Goal: Find specific page/section: Find specific page/section

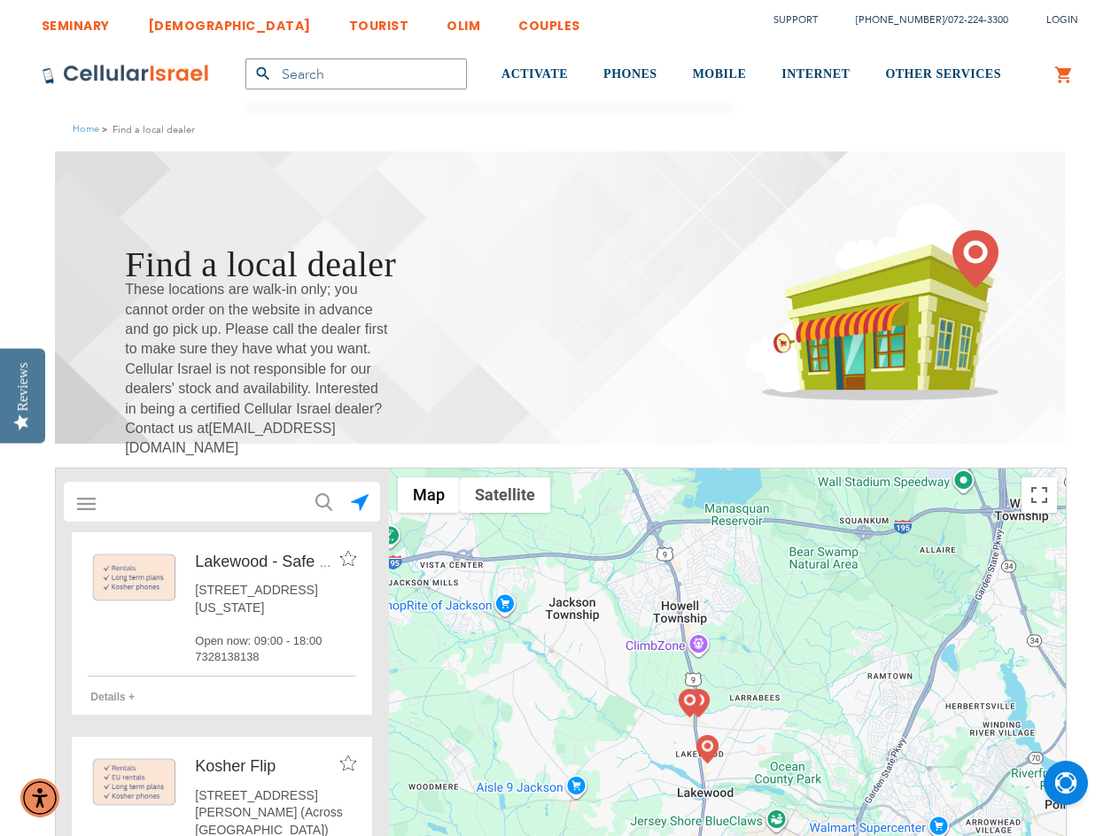
click at [144, 501] on input "text" at bounding box center [222, 502] width 247 height 35
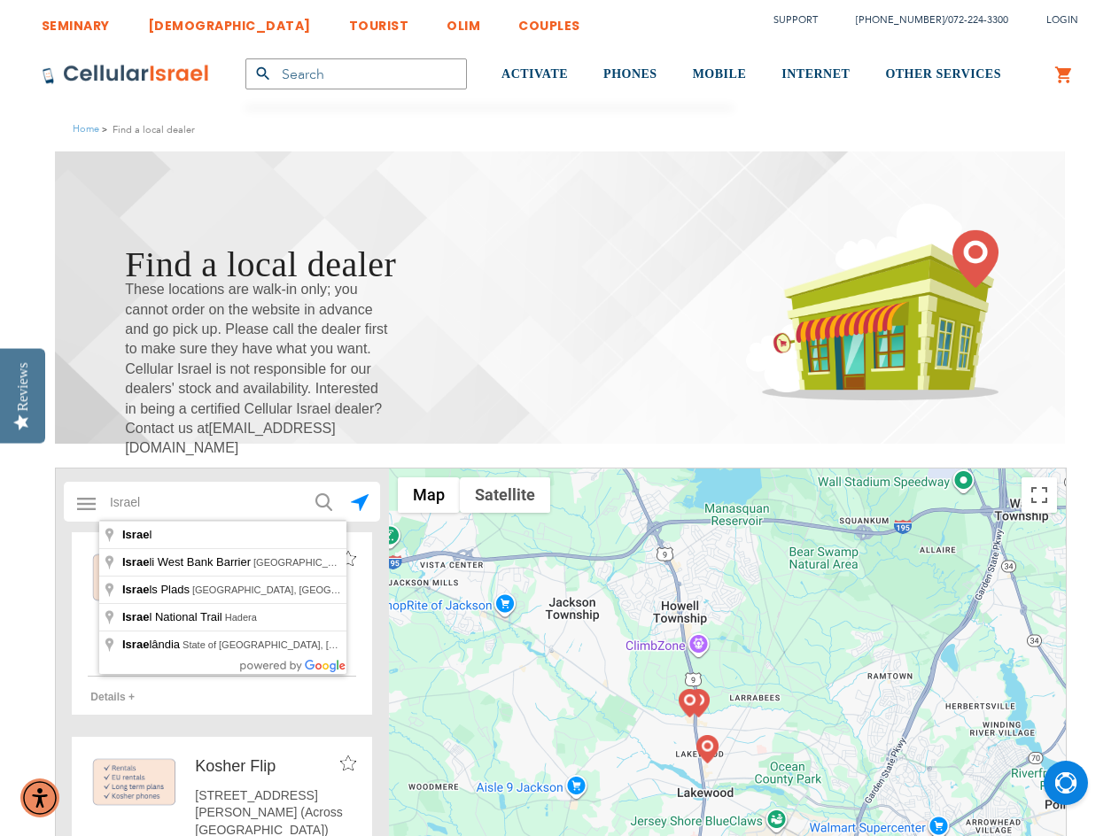
type input "Israel"
click at [305, 483] on button "submit" at bounding box center [322, 500] width 35 height 35
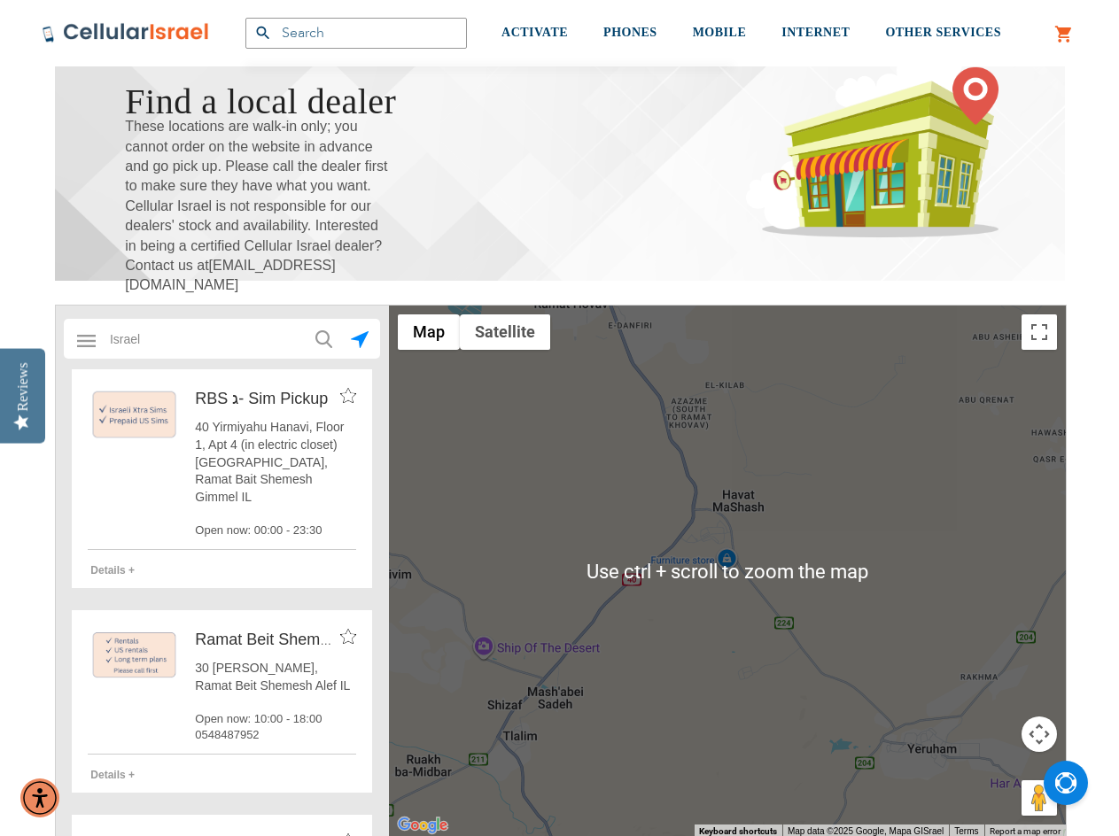
scroll to position [295, 0]
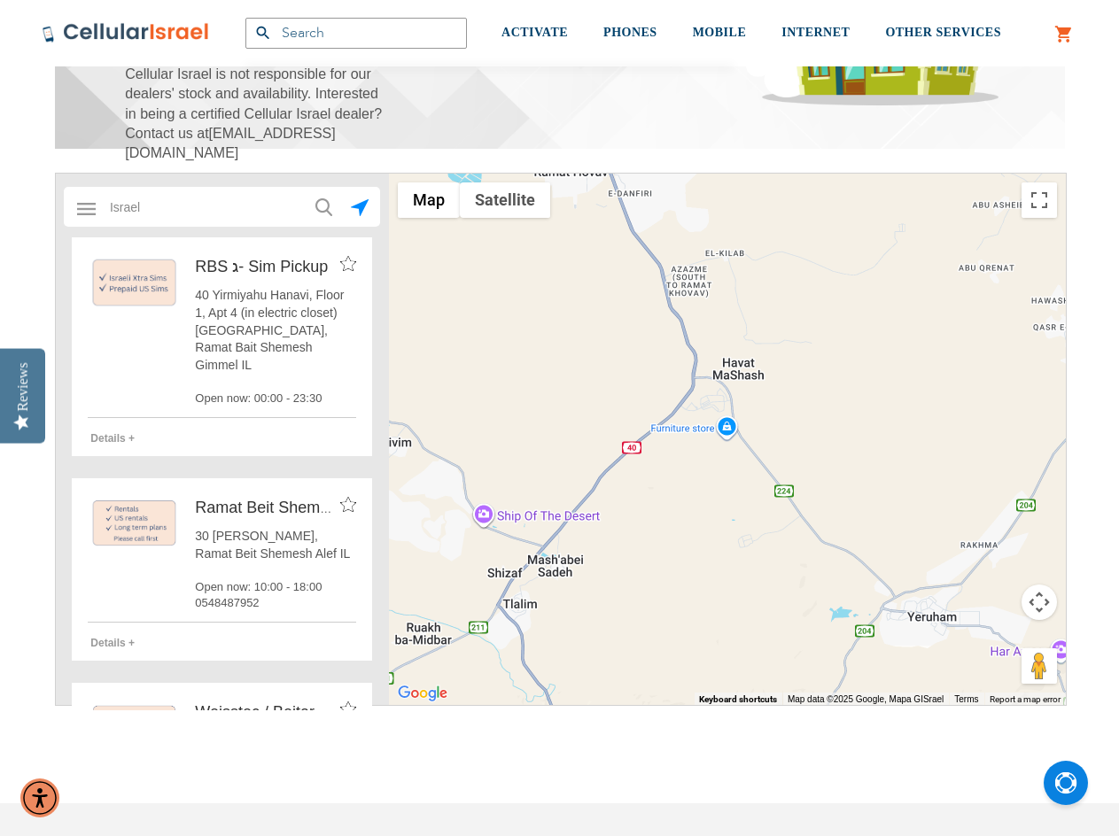
click at [826, 472] on div at bounding box center [727, 440] width 677 height 532
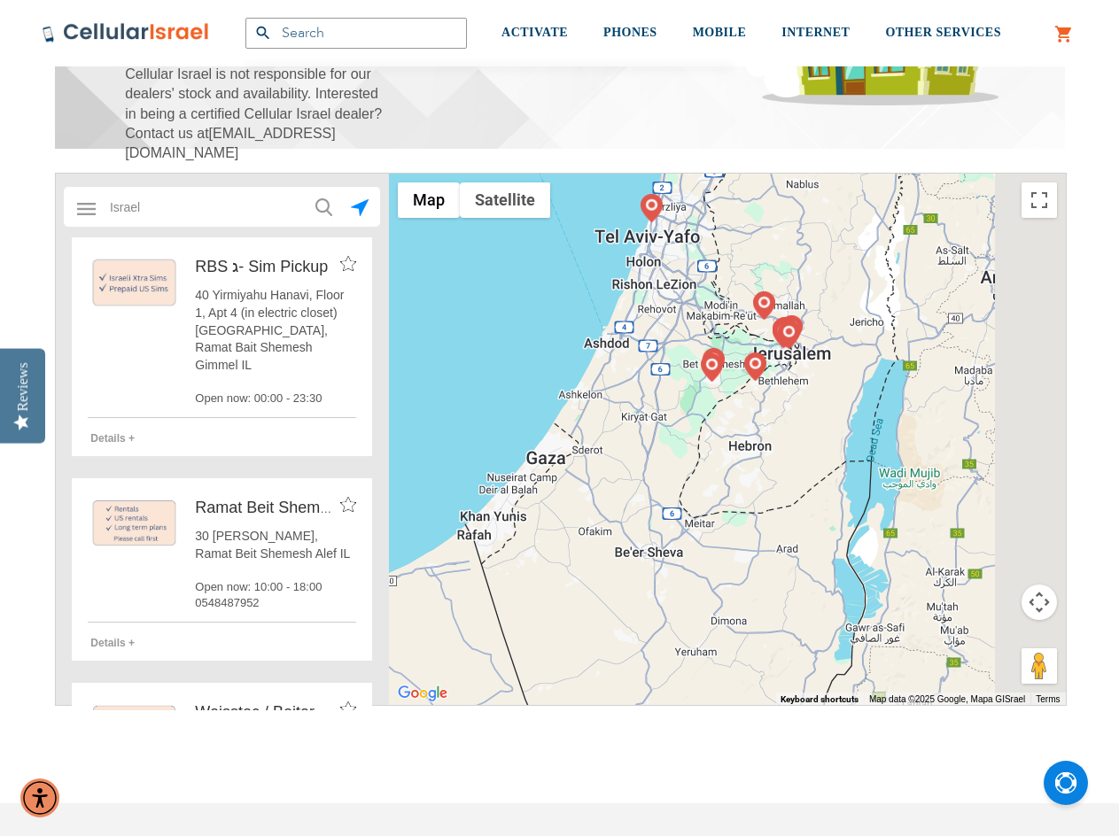
drag, startPoint x: 902, startPoint y: 312, endPoint x: 687, endPoint y: 548, distance: 319.9
click at [687, 548] on div at bounding box center [727, 440] width 677 height 532
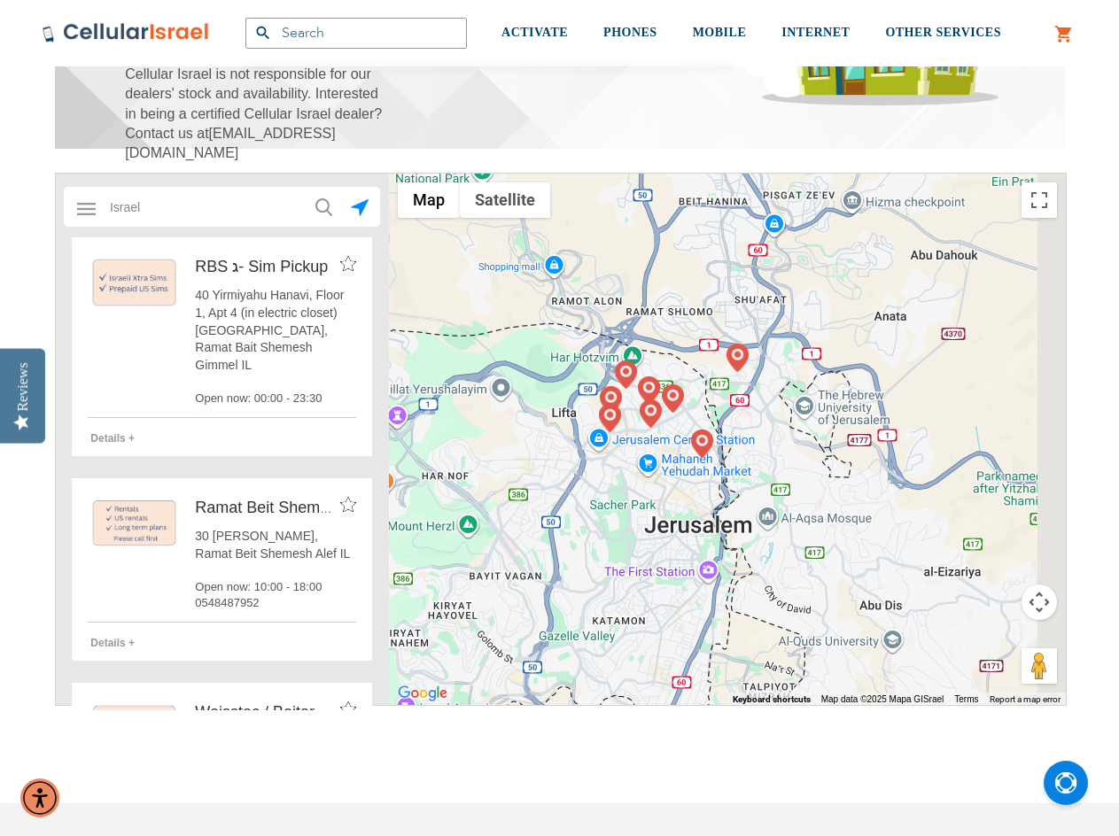
drag, startPoint x: 611, startPoint y: 531, endPoint x: 588, endPoint y: 637, distance: 108.8
click at [588, 637] on div at bounding box center [727, 440] width 677 height 532
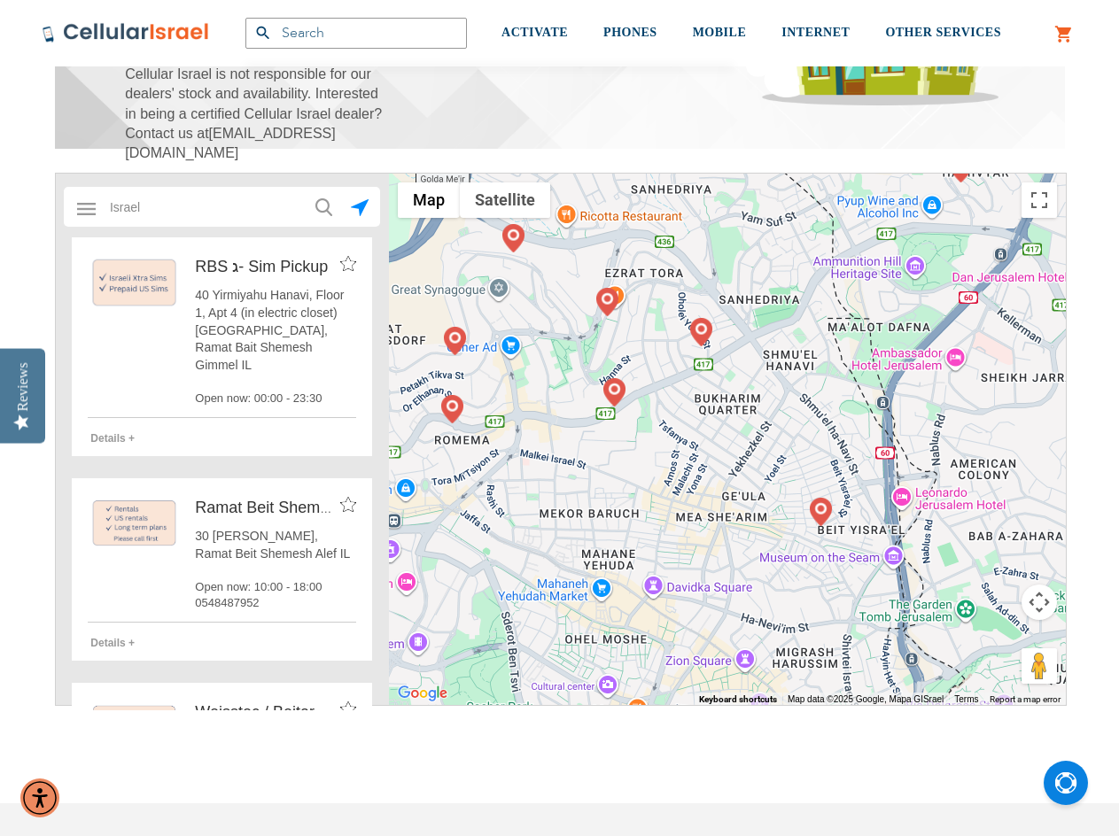
click at [824, 513] on img at bounding box center [821, 512] width 22 height 28
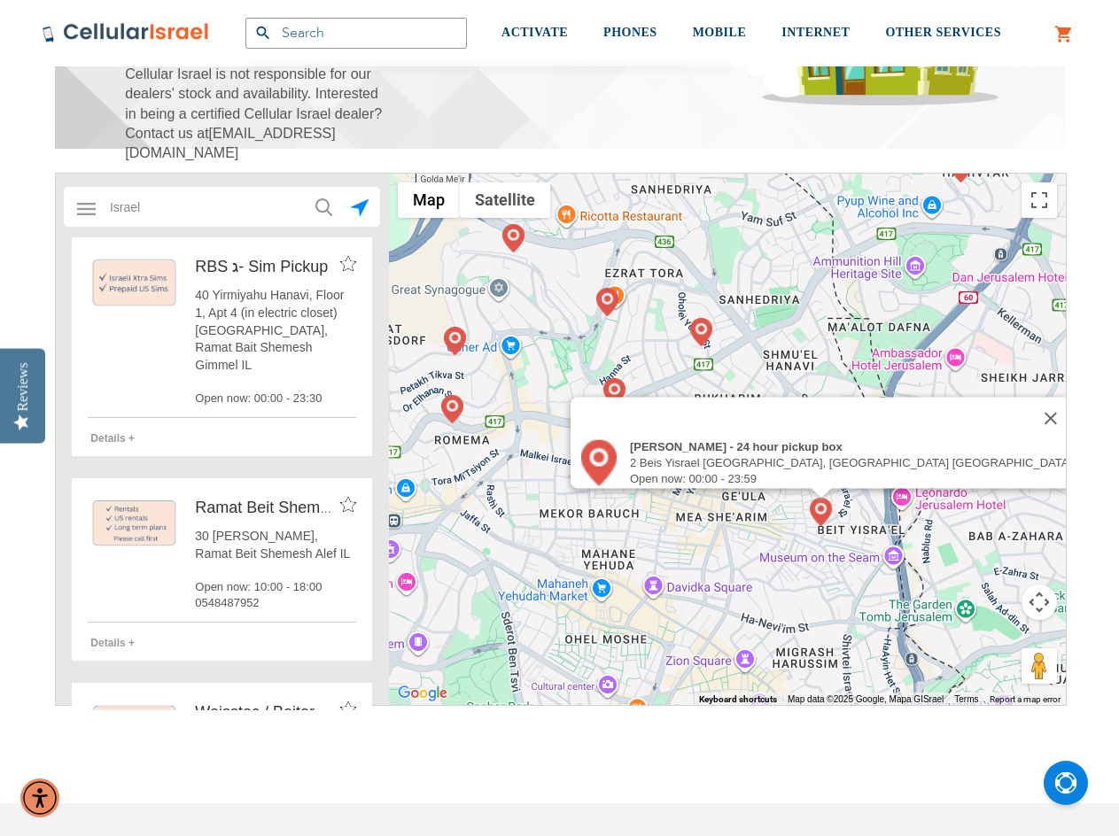
click at [618, 402] on img at bounding box center [614, 392] width 22 height 28
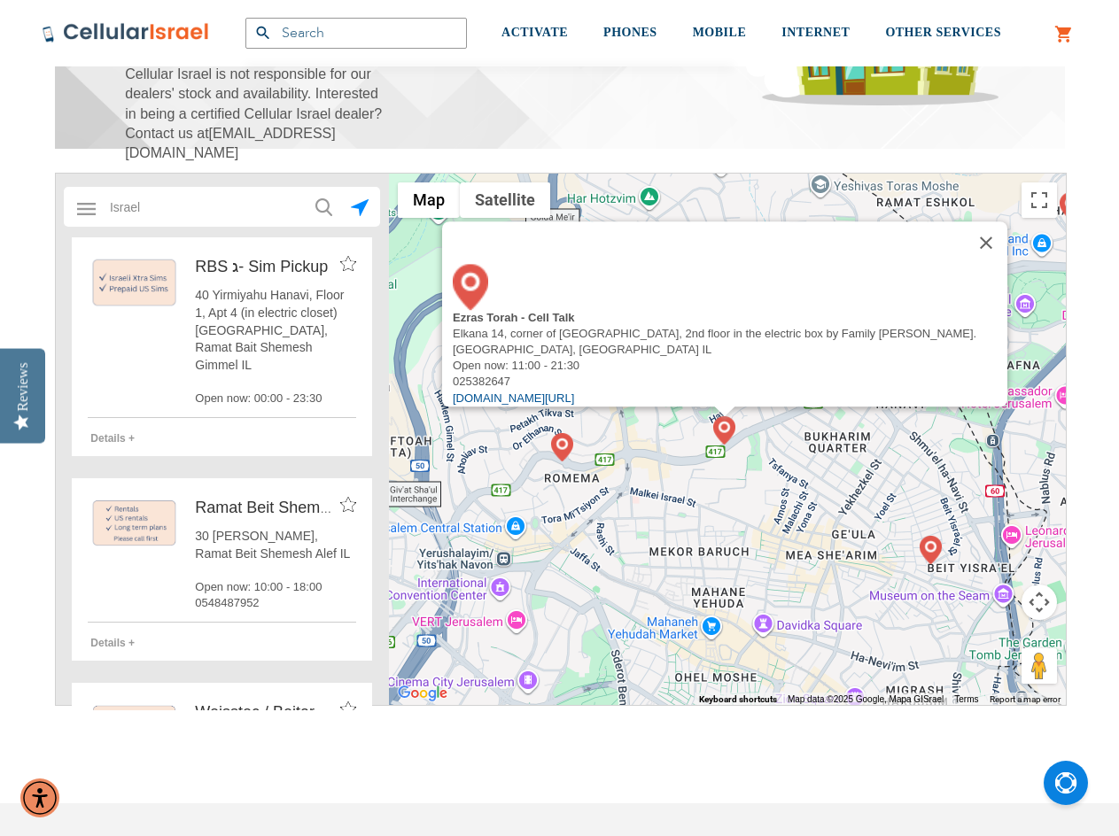
click at [650, 473] on div "To navigate, press the arrow keys. Ezras Torah - Cell Talk Elkana 14, corner of…" at bounding box center [727, 440] width 677 height 532
click at [989, 251] on button "Close" at bounding box center [986, 243] width 43 height 43
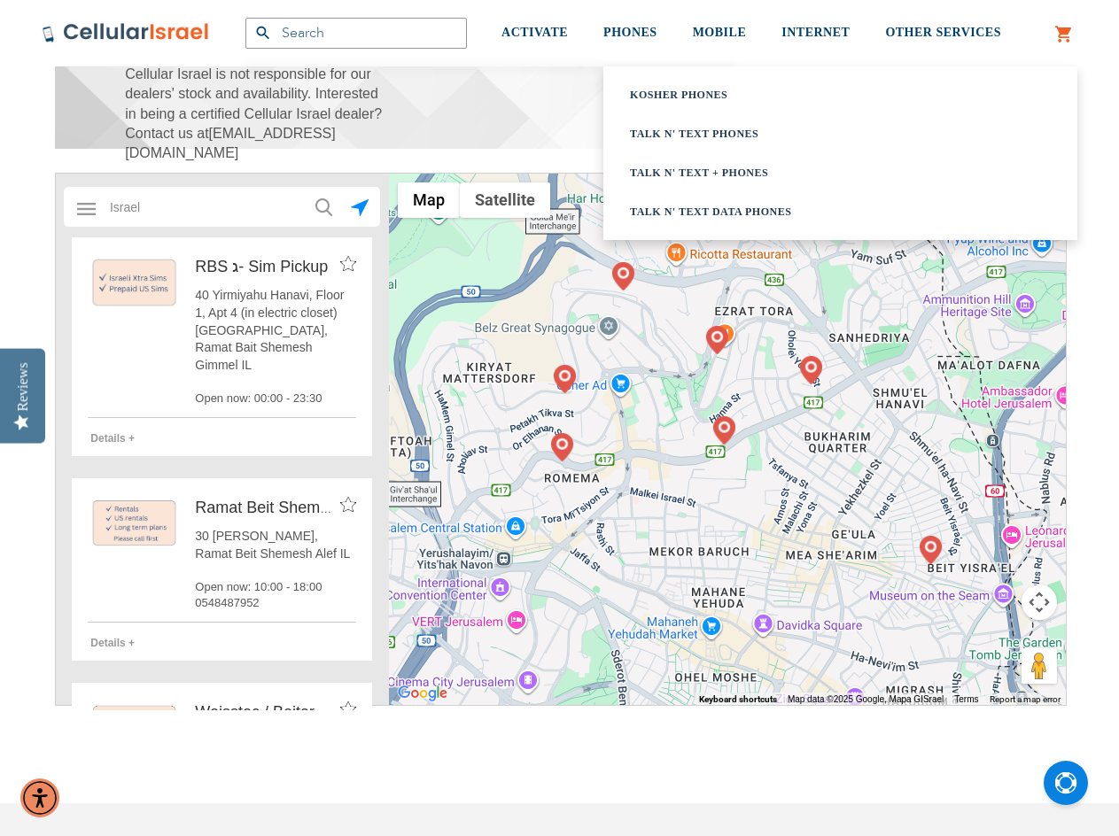
click at [668, 96] on link "Kosher Phones" at bounding box center [818, 95] width 377 height 18
